Goal: Information Seeking & Learning: Learn about a topic

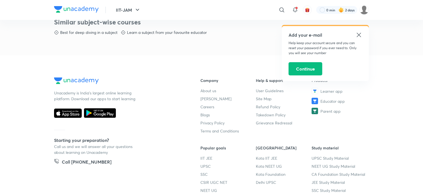
scroll to position [345, 0]
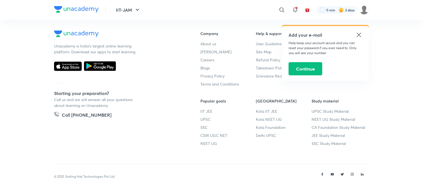
click at [357, 32] on icon at bounding box center [359, 35] width 7 height 7
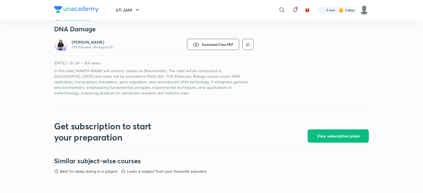
scroll to position [157, 0]
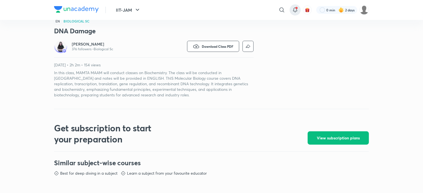
click at [295, 12] on icon at bounding box center [295, 10] width 7 height 7
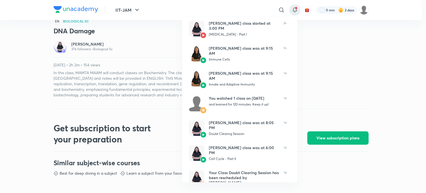
click at [305, 39] on div at bounding box center [213, 96] width 426 height 193
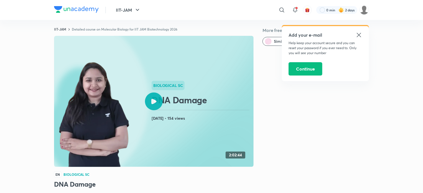
scroll to position [0, 0]
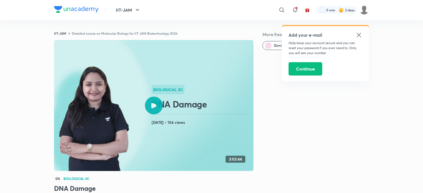
click at [358, 37] on icon at bounding box center [359, 35] width 4 height 4
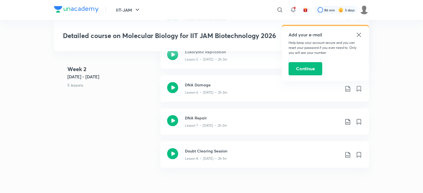
scroll to position [510, 0]
click at [174, 116] on icon at bounding box center [172, 119] width 11 height 11
